Goal: Communication & Community: Share content

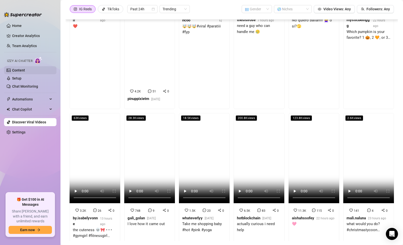
scroll to position [975, 0]
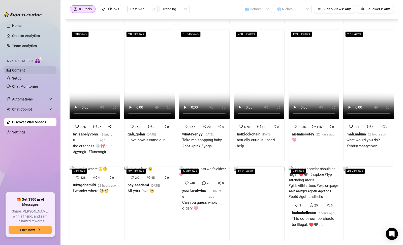
click at [22, 71] on link "Content" at bounding box center [18, 70] width 13 height 4
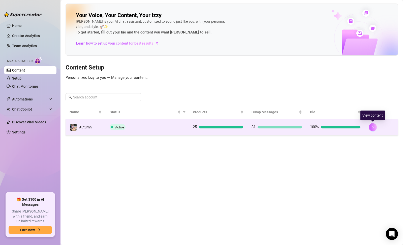
click at [372, 126] on icon "right" at bounding box center [373, 128] width 4 height 4
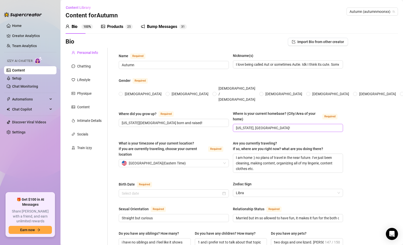
radio input "true"
type input "[DATE]"
click at [168, 24] on div "Bump Messages" at bounding box center [162, 27] width 30 height 6
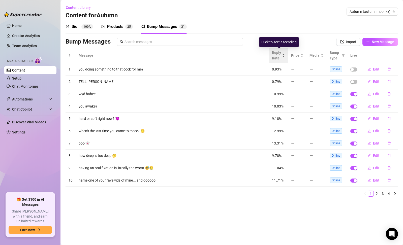
click at [280, 57] on span "Reply Rate" at bounding box center [276, 55] width 9 height 11
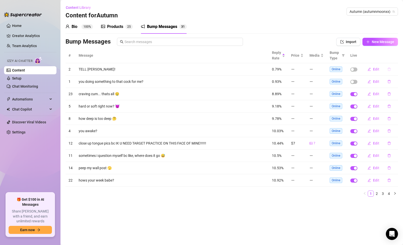
click at [388, 70] on icon "delete" at bounding box center [390, 70] width 4 height 4
click at [302, 38] on div "Bump Messages" at bounding box center [191, 42] width 250 height 8
click at [355, 69] on span "button" at bounding box center [354, 70] width 7 height 4
click at [354, 68] on div "button" at bounding box center [355, 69] width 3 height 3
click at [278, 56] on span "Reply Rate" at bounding box center [276, 55] width 9 height 11
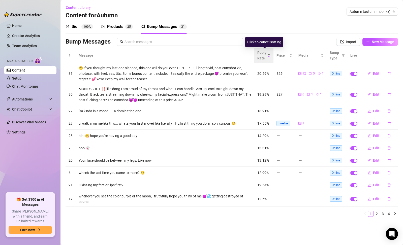
click at [263, 57] on span "Reply Rate" at bounding box center [261, 55] width 9 height 11
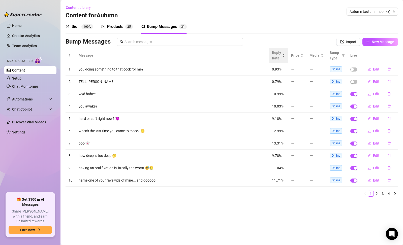
click at [274, 55] on span "Reply Rate" at bounding box center [276, 55] width 9 height 11
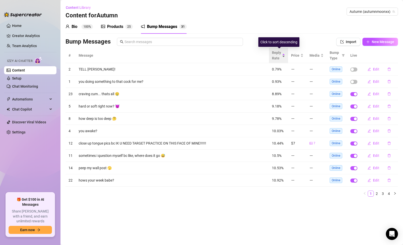
click at [274, 55] on span "Reply Rate" at bounding box center [276, 55] width 9 height 11
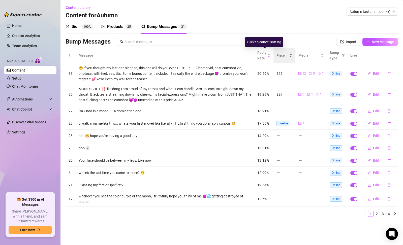
click at [277, 53] on div "Price" at bounding box center [285, 56] width 16 height 6
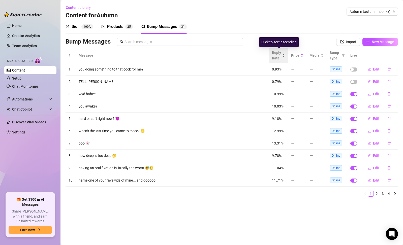
click at [272, 50] on div "Reply Rate" at bounding box center [278, 55] width 13 height 11
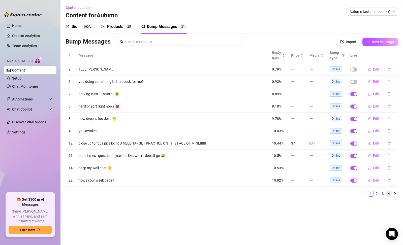
click at [390, 193] on link "4" at bounding box center [389, 194] width 6 height 6
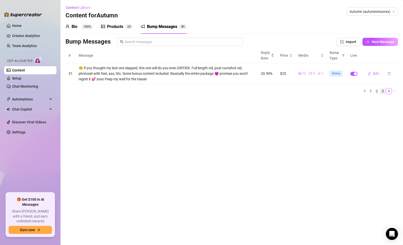
click at [382, 92] on link "3" at bounding box center [383, 92] width 6 height 6
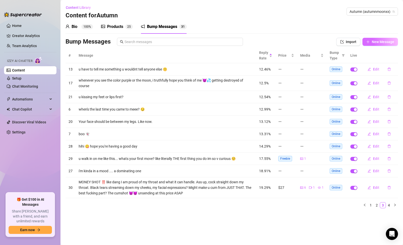
click at [374, 44] on button "New Message" at bounding box center [381, 42] width 36 height 8
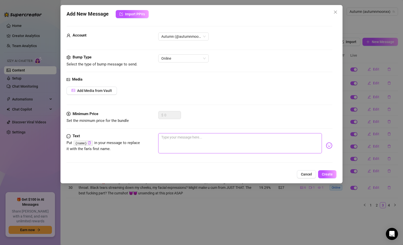
click at [214, 145] on textarea at bounding box center [240, 143] width 164 height 20
type textarea "g"
type textarea "gl"
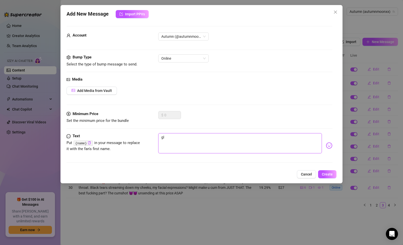
type textarea "gla"
type textarea "glan"
type textarea "glanc"
type textarea "glance"
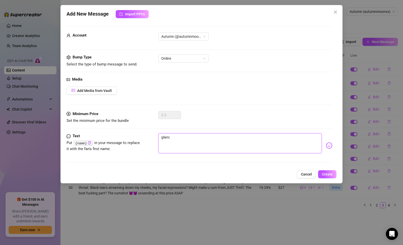
type textarea "glance"
type textarea "glance d"
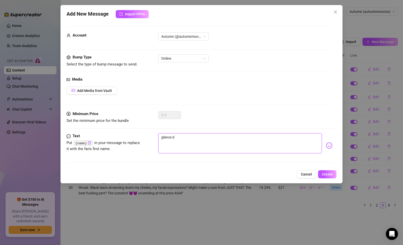
type textarea "glance do"
type textarea "glance dow"
type textarea "glance down"
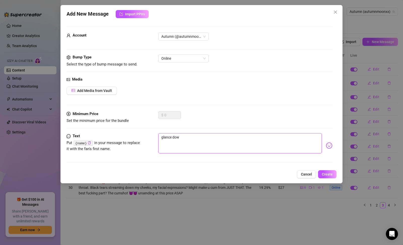
type textarea "glance down"
type textarea "glance down a"
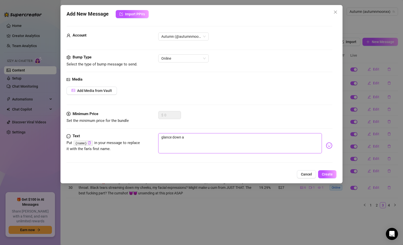
type textarea "glance down an"
type textarea "glance down and"
type textarea "glance down and i"
type textarea "glance down and im"
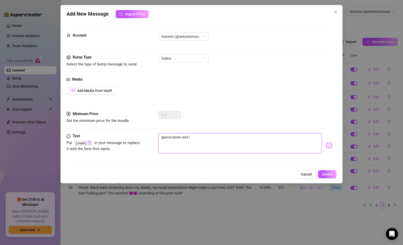
type textarea "glance down and im"
type textarea "glance down and ima"
type textarea "glance down and imag"
type textarea "glance down and imagi"
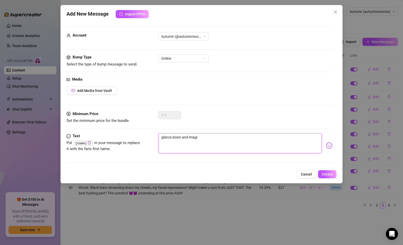
type textarea "glance down and imagin"
type textarea "glance down and imagine"
type textarea "glance down and imagine m"
type textarea "glance down and imagine my"
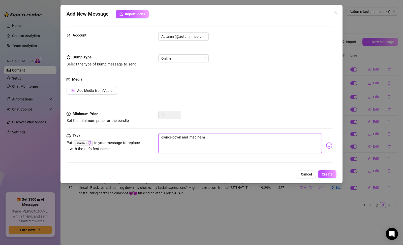
type textarea "glance down and imagine my"
type textarea "glance down and imagine mye"
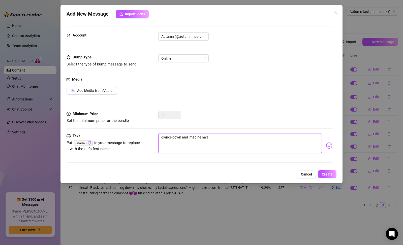
type textarea "glance down and imagine mye"
type textarea "glance down and imagine my"
type textarea "glance down and imagine m"
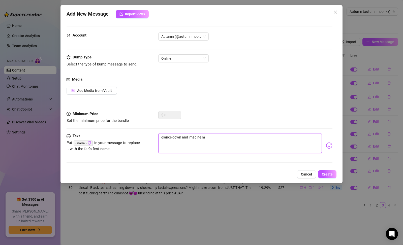
type textarea "glance down and imagine me"
type textarea "glance down and imagine me o"
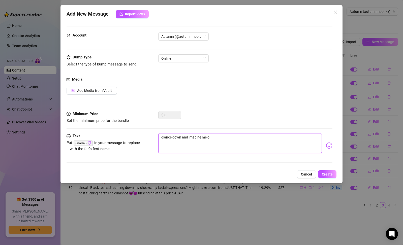
type textarea "glance down and imagine me on"
type textarea "glance down and imagine me on m"
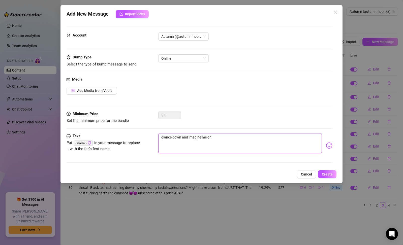
type textarea "glance down and imagine me on m"
type textarea "glance down and imagine me on my"
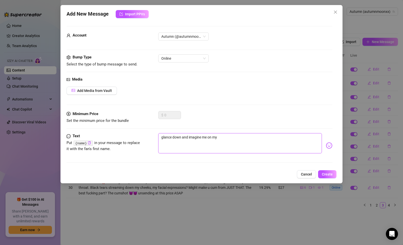
type textarea "glance down and imagine me on my k"
type textarea "glance down and imagine me on my kn"
type textarea "glance down and imagine me on my kne"
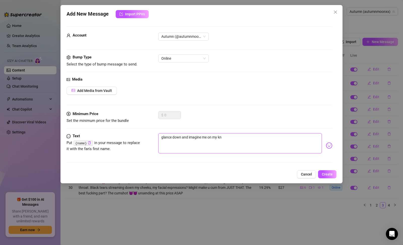
type textarea "glance down and imagine me on my kne"
type textarea "glance down and imagine me on my knee"
type textarea "glance down and imagine me on my knees"
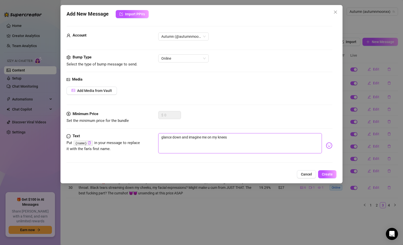
type textarea "glance down and imagine me on my knees"
type textarea "glance down and imagine me on my knees l"
type textarea "glance down and imagine me on my knees lo"
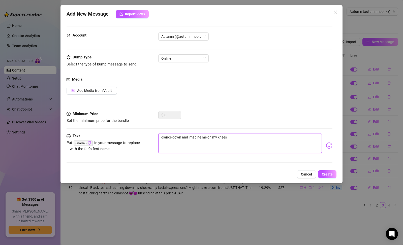
type textarea "glance down and imagine me on my knees lo"
type textarea "glance down and imagine me on my knees loo"
type textarea "glance down and imagine me on my knees look"
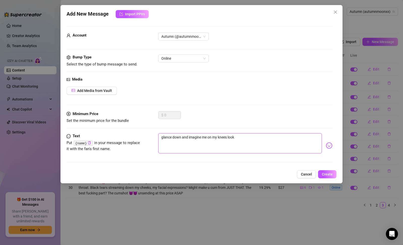
type textarea "glance down and imagine me on my knees looki"
type textarea "glance down and imagine me on my knees lookin"
type textarea "glance down and imagine me on my knees looking"
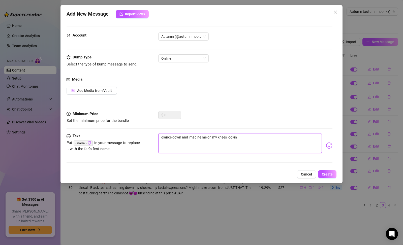
type textarea "glance down and imagine me on my knees looking"
type textarea "glance down and imagine me on my knees looking u"
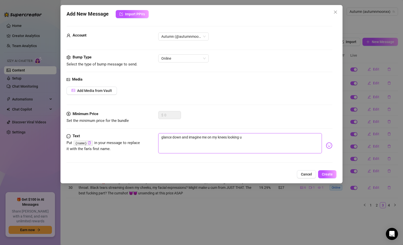
type textarea "glance down and imagine me on my knees looking up"
type textarea "glance down and imagine me on my knees looking up a"
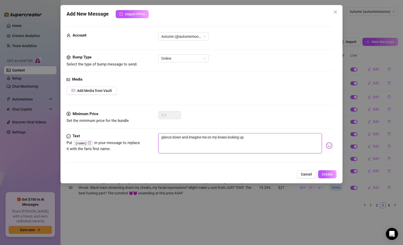
type textarea "glance down and imagine me on my knees looking up a"
type textarea "glance down and imagine me on my knees looking up at"
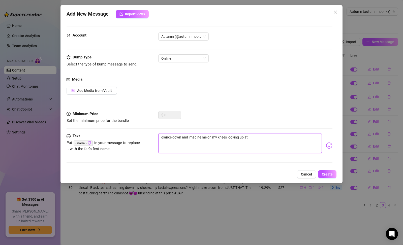
type textarea "glance down and imagine me on my knees looking up at u"
type textarea "glance down and imagine me on my knees looking up at u w"
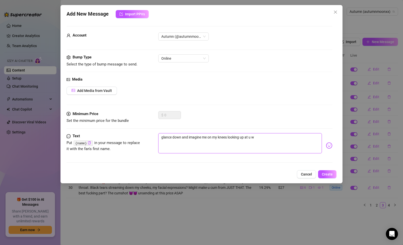
type textarea "glance down and imagine me on my knees looking up at u [GEOGRAPHIC_DATA]"
type textarea "glance down and imagine me on my knees looking up at u wit"
type textarea "glance down and imagine me on my knees looking up at u wit m"
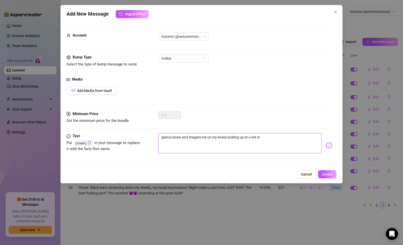
type textarea "glance down and imagine me on my knees looking up at u wit my"
type textarea "glance down and imagine me on my knees looking up at u wit my b"
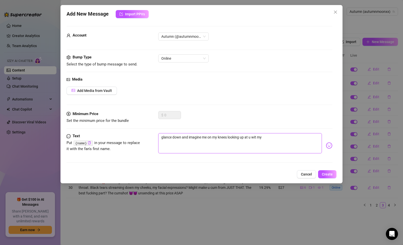
type textarea "glance down and imagine me on my knees looking up at u wit my b"
type textarea "glance down and imagine me on my knees looking up at u wit my bl"
type textarea "glance down and imagine me on my knees looking up at u wit my blu"
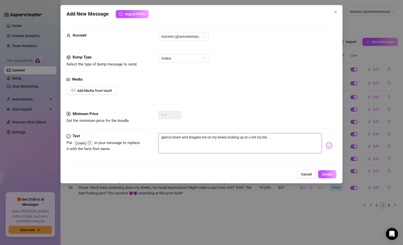
type textarea "glance down and imagine me on my knees looking up at u wit my blue"
type textarea "glance down and imagine me on my knees looking up at u wit my blue e"
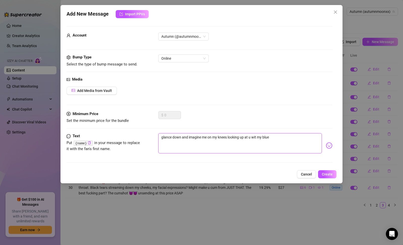
type textarea "glance down and imagine me on my knees looking up at u wit my blue e"
type textarea "glance down and imagine me on my knees looking up at u wit my blue ey"
type textarea "glance down and imagine me on my knees looking up at u wit my blue eye"
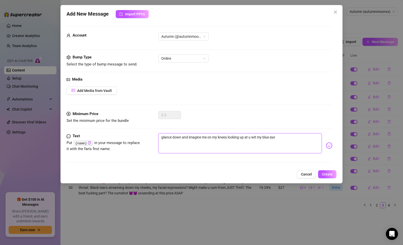
type textarea "glance down and imagine me on my knees looking up at u wit my blue eyes"
type textarea "glance down and imagine me on my knees looking up at u wit my blue eyes 🩵"
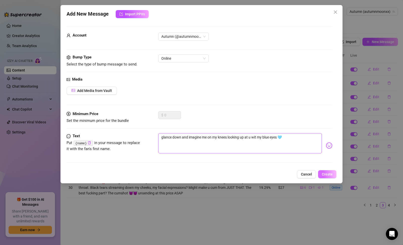
type textarea "glance down and imagine me on my knees looking up at u wit my blue eyes 🩵"
click at [326, 175] on span "Create" at bounding box center [327, 174] width 11 height 4
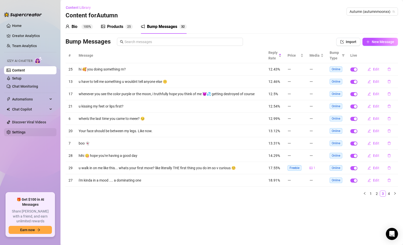
click at [25, 130] on link "Settings" at bounding box center [18, 132] width 13 height 4
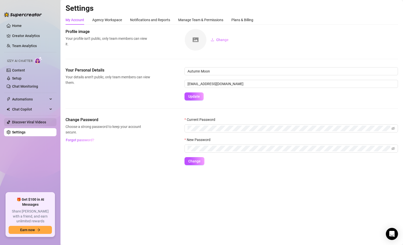
click at [35, 124] on link "Discover Viral Videos" at bounding box center [29, 122] width 34 height 4
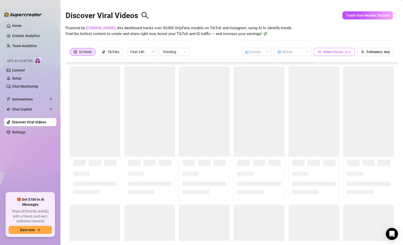
click at [342, 51] on span "Video Views: Any" at bounding box center [337, 52] width 27 height 4
click at [361, 51] on icon "team" at bounding box center [363, 52] width 4 height 4
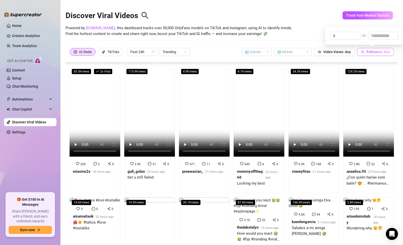
click at [361, 51] on icon "team" at bounding box center [363, 52] width 4 height 4
click at [266, 54] on span at bounding box center [257, 52] width 24 height 8
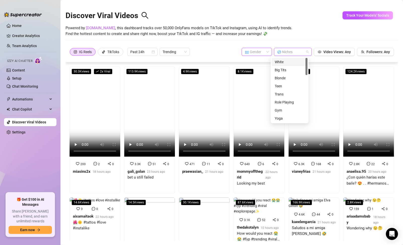
click at [279, 53] on div at bounding box center [290, 51] width 31 height 7
click at [223, 48] on div "IG Reels TikToks Past 24h Trending 👥 Gender 🌎 Niches Video Views: Any Followers…" at bounding box center [232, 52] width 325 height 8
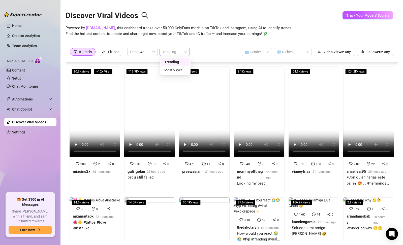
click at [167, 54] on span "Trending" at bounding box center [175, 52] width 24 height 8
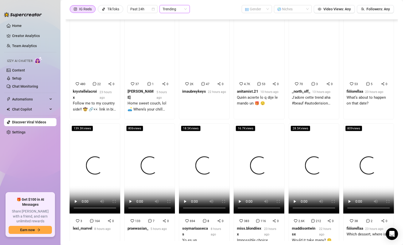
scroll to position [1455, 0]
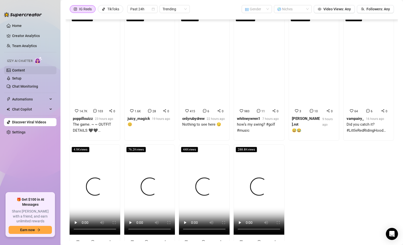
scroll to position [1829, 0]
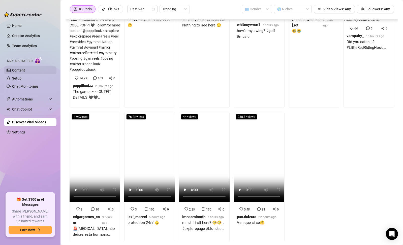
click at [25, 72] on link "Content" at bounding box center [18, 70] width 13 height 4
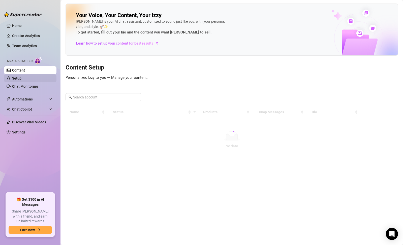
click at [21, 79] on link "Setup" at bounding box center [16, 78] width 9 height 4
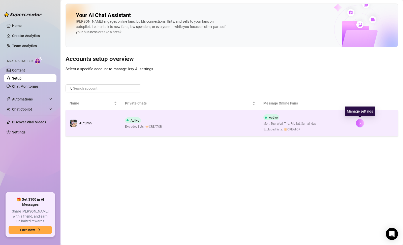
click at [363, 124] on button "button" at bounding box center [360, 123] width 8 height 8
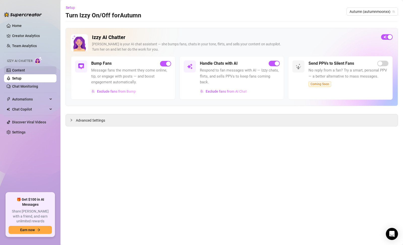
click at [22, 72] on link "Content" at bounding box center [18, 70] width 13 height 4
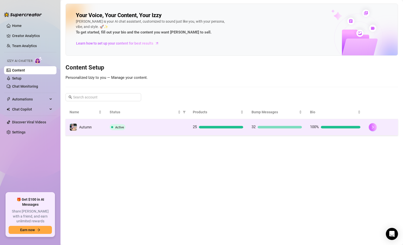
click at [373, 129] on icon "right" at bounding box center [373, 128] width 4 height 4
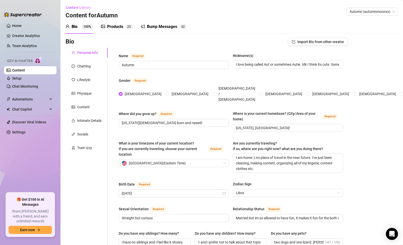
click at [143, 27] on icon "notification" at bounding box center [143, 27] width 4 height 4
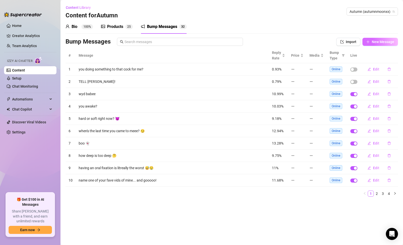
click at [381, 41] on span "New Message" at bounding box center [383, 42] width 22 height 4
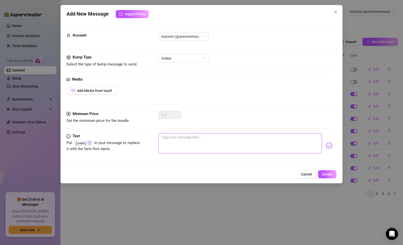
click at [203, 141] on textarea at bounding box center [240, 143] width 164 height 20
click at [190, 60] on span "Online" at bounding box center [183, 59] width 44 height 8
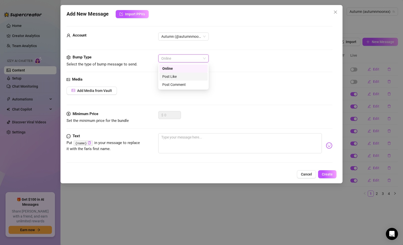
click at [187, 79] on div "Post Like" at bounding box center [183, 77] width 42 height 6
click at [188, 90] on div "Add Media from Vault" at bounding box center [200, 91] width 266 height 8
click at [183, 61] on span "Post Like" at bounding box center [183, 59] width 44 height 8
click at [183, 69] on div "Online" at bounding box center [183, 69] width 42 height 6
click at [181, 60] on span "Online" at bounding box center [183, 59] width 44 height 8
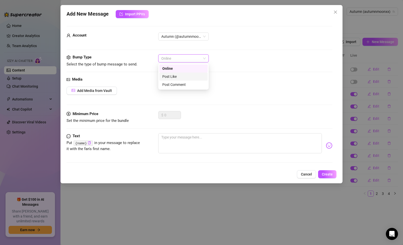
click at [179, 78] on div "Post Like" at bounding box center [183, 77] width 42 height 6
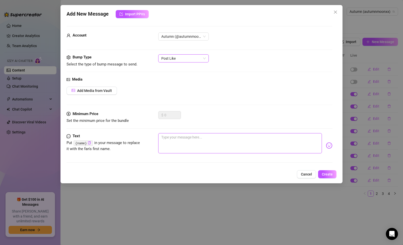
drag, startPoint x: 184, startPoint y: 141, endPoint x: 227, endPoint y: 140, distance: 43.1
click at [185, 142] on textarea at bounding box center [240, 143] width 164 height 20
type textarea "k"
type textarea "ki"
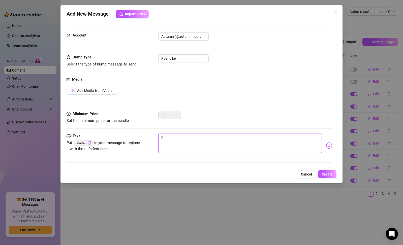
type textarea "ki"
type textarea "kin"
type textarea "kind"
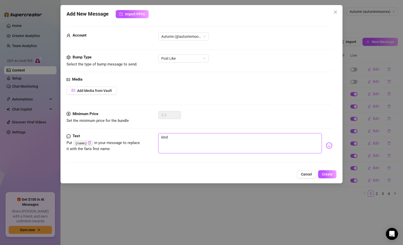
type textarea "kinda"
type textarea "kinda b"
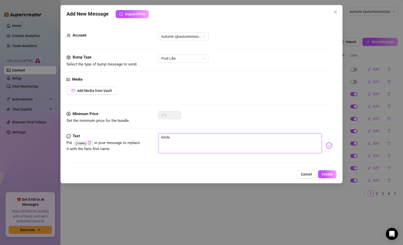
type textarea "kinda b"
type textarea "kinda bo"
type textarea "kinda bor"
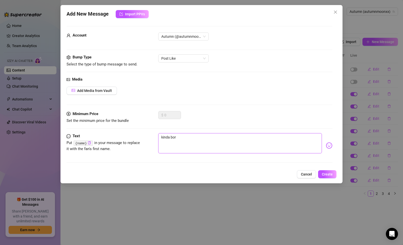
type textarea "kinda bore"
type textarea "kinda bored"
type textarea "kinda bored,"
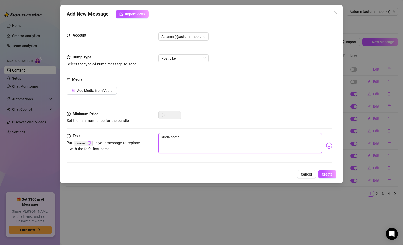
type textarea "kinda bored,"
type textarea "kinda bored, w"
type textarea "kinda bored, [GEOGRAPHIC_DATA]"
type textarea "kinda bored, wan"
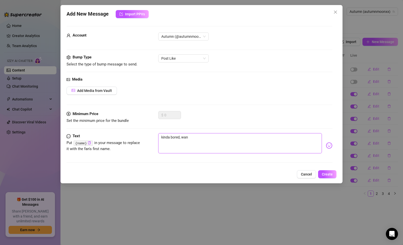
type textarea "kinda bored, [PERSON_NAME]"
type textarea "kinda bored, wanna"
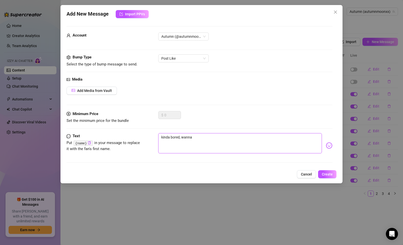
type textarea "kinda bored, wanna"
type textarea "kinda bored, wanna h"
type textarea "kinda bored, wanna ha"
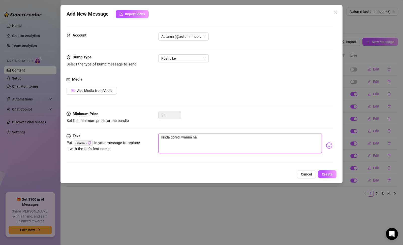
type textarea "kinda bored, wanna hav"
type textarea "kinda bored, wanna have"
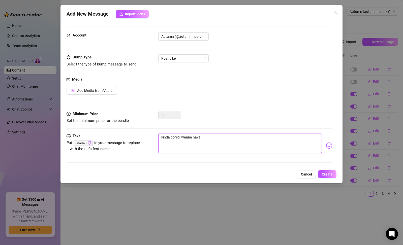
type textarea "kinda bored, wanna have a"
type textarea "kinda bored, wanna have a l"
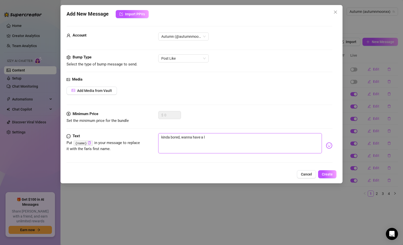
type textarea "kinda bored, wanna have a li"
type textarea "kinda bored, wanna have a lil"
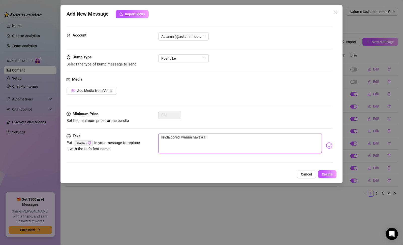
type textarea "kinda bored, wanna have a lil"
type textarea "kinda bored, wanna have a lil f"
type textarea "kinda bored, wanna have a lil fu"
click at [331, 176] on span "Create" at bounding box center [327, 174] width 11 height 4
